Goal: Check status: Check status

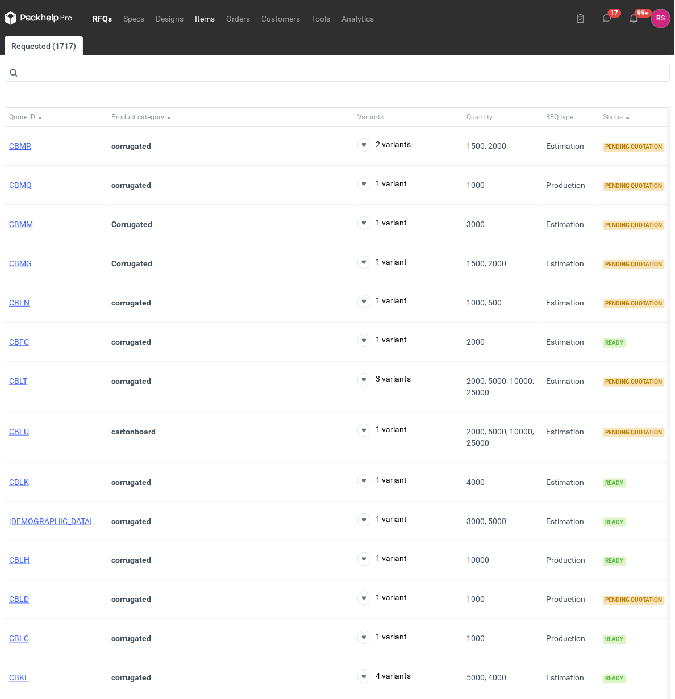
click at [208, 15] on link "Items" at bounding box center [204, 18] width 31 height 14
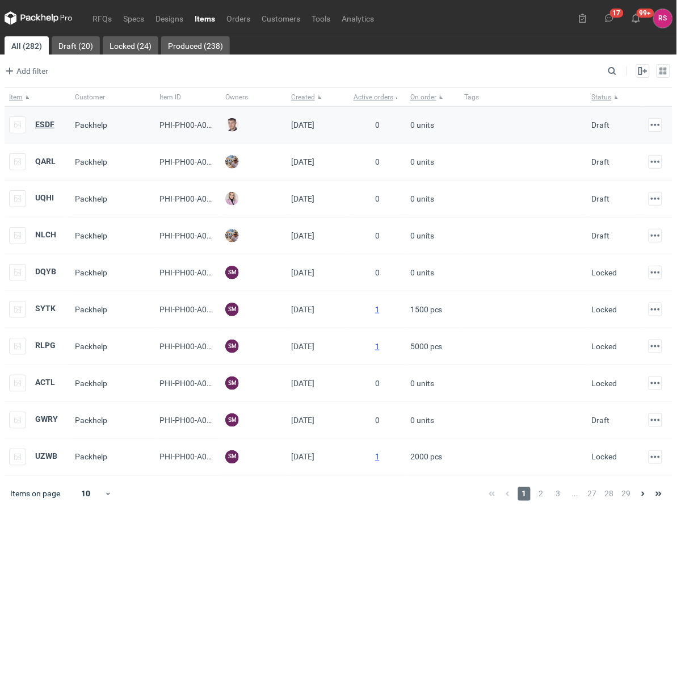
click at [46, 125] on strong "ESDF" at bounding box center [44, 124] width 19 height 9
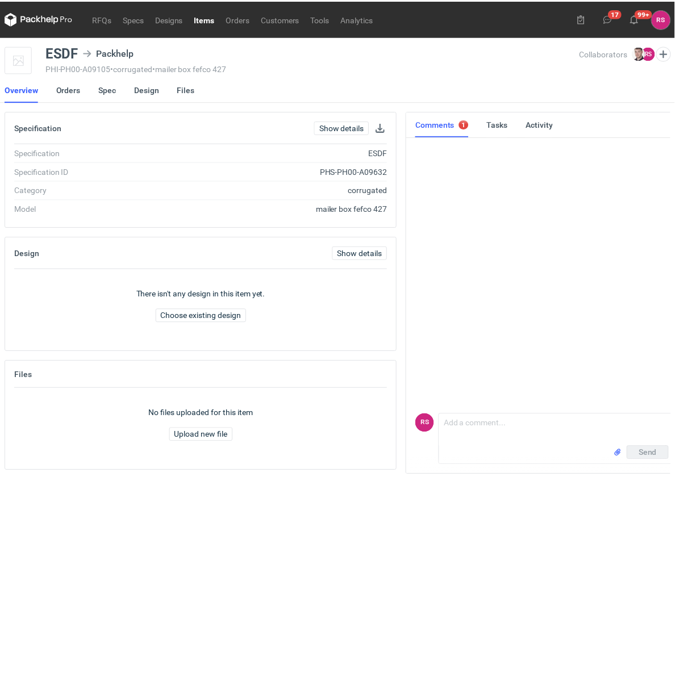
scroll to position [0, 3]
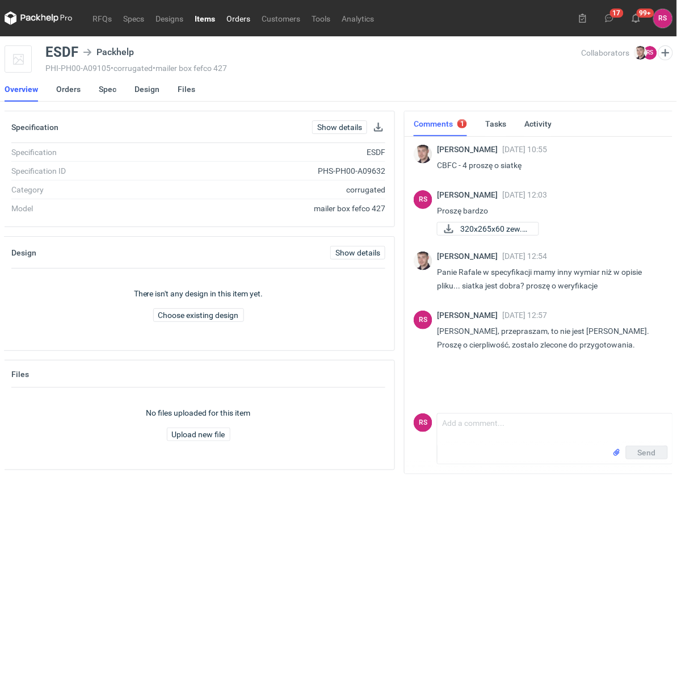
click at [239, 23] on link "Orders" at bounding box center [238, 18] width 35 height 14
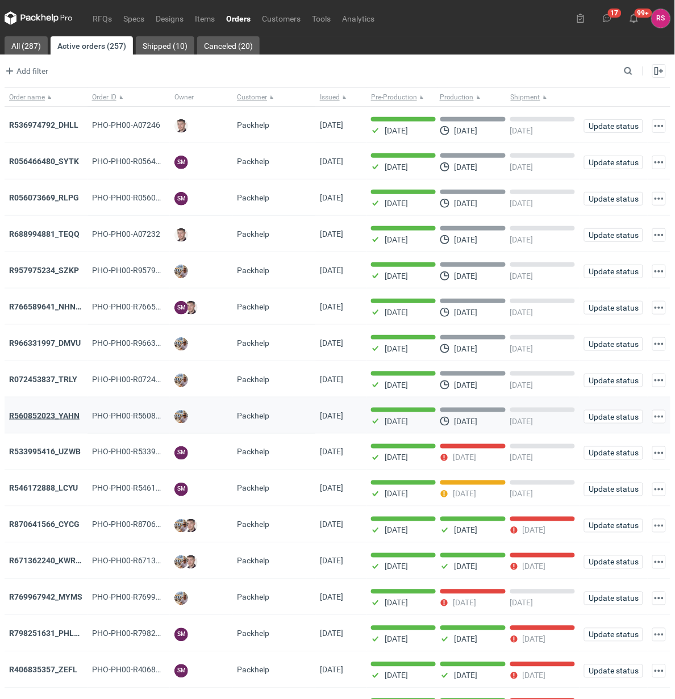
click at [47, 416] on strong "R560852023_YAHN" at bounding box center [44, 415] width 70 height 9
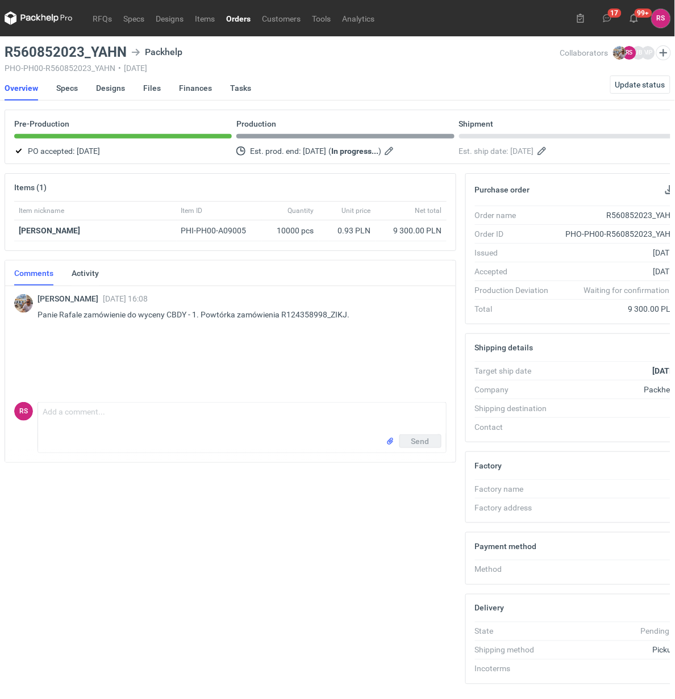
click at [252, 15] on link "Orders" at bounding box center [238, 18] width 36 height 14
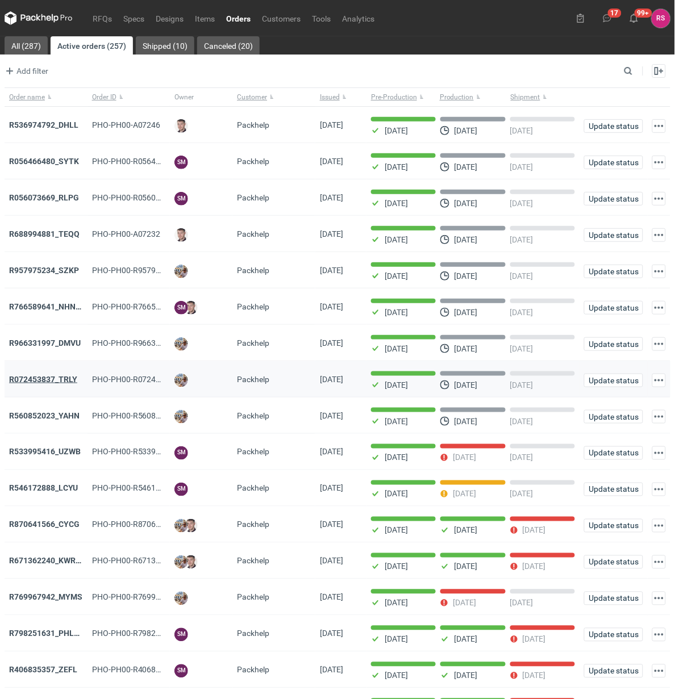
click at [40, 381] on strong "R072453837_TRLY" at bounding box center [43, 379] width 68 height 9
